Goal: Task Accomplishment & Management: Use online tool/utility

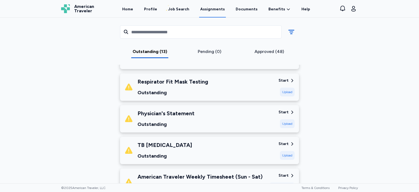
scroll to position [155, 0]
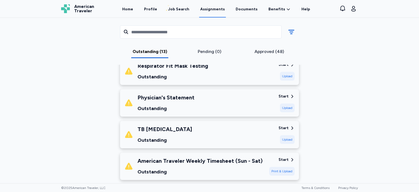
click at [242, 163] on div "American Traveler Weekly Timesheet (Sun - Sat)" at bounding box center [200, 161] width 125 height 8
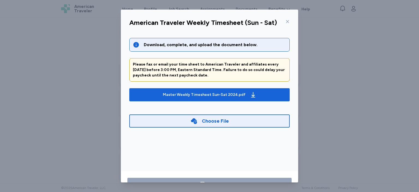
click at [225, 126] on div "Choose File" at bounding box center [209, 120] width 161 height 13
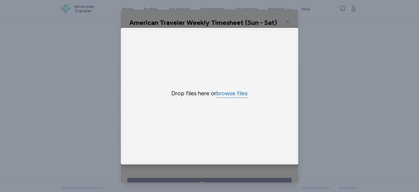
click at [231, 93] on button "browse files" at bounding box center [232, 94] width 31 height 8
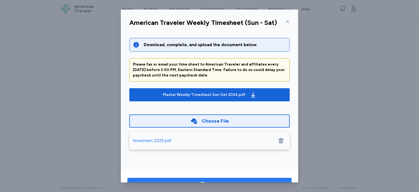
click at [278, 179] on button "Save" at bounding box center [210, 184] width 164 height 13
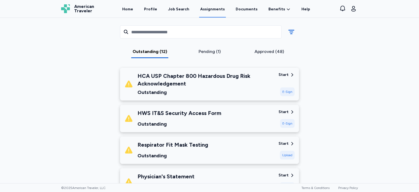
scroll to position [61, 0]
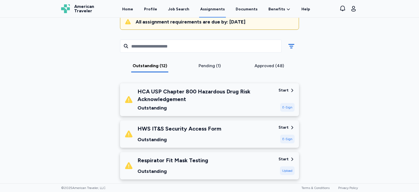
click at [280, 105] on div "HCA USP Chapter 800 Hazardous Drug Risk Acknowledgement Outstanding Start E-Sign" at bounding box center [209, 99] width 179 height 33
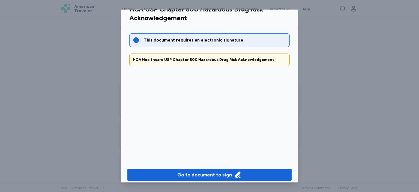
scroll to position [18, 0]
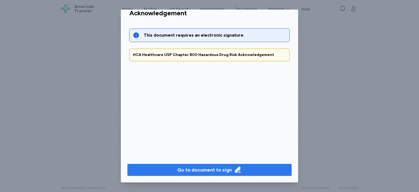
click at [262, 170] on span "Go to document to sign" at bounding box center [210, 170] width 156 height 8
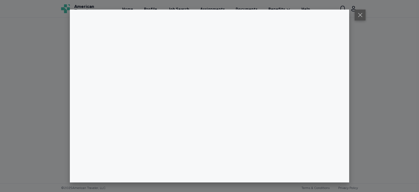
click at [360, 14] on button at bounding box center [360, 15] width 11 height 11
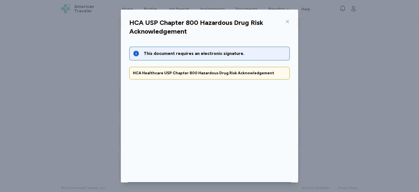
click at [287, 22] on icon at bounding box center [288, 21] width 4 height 4
